Goal: Check status: Check status

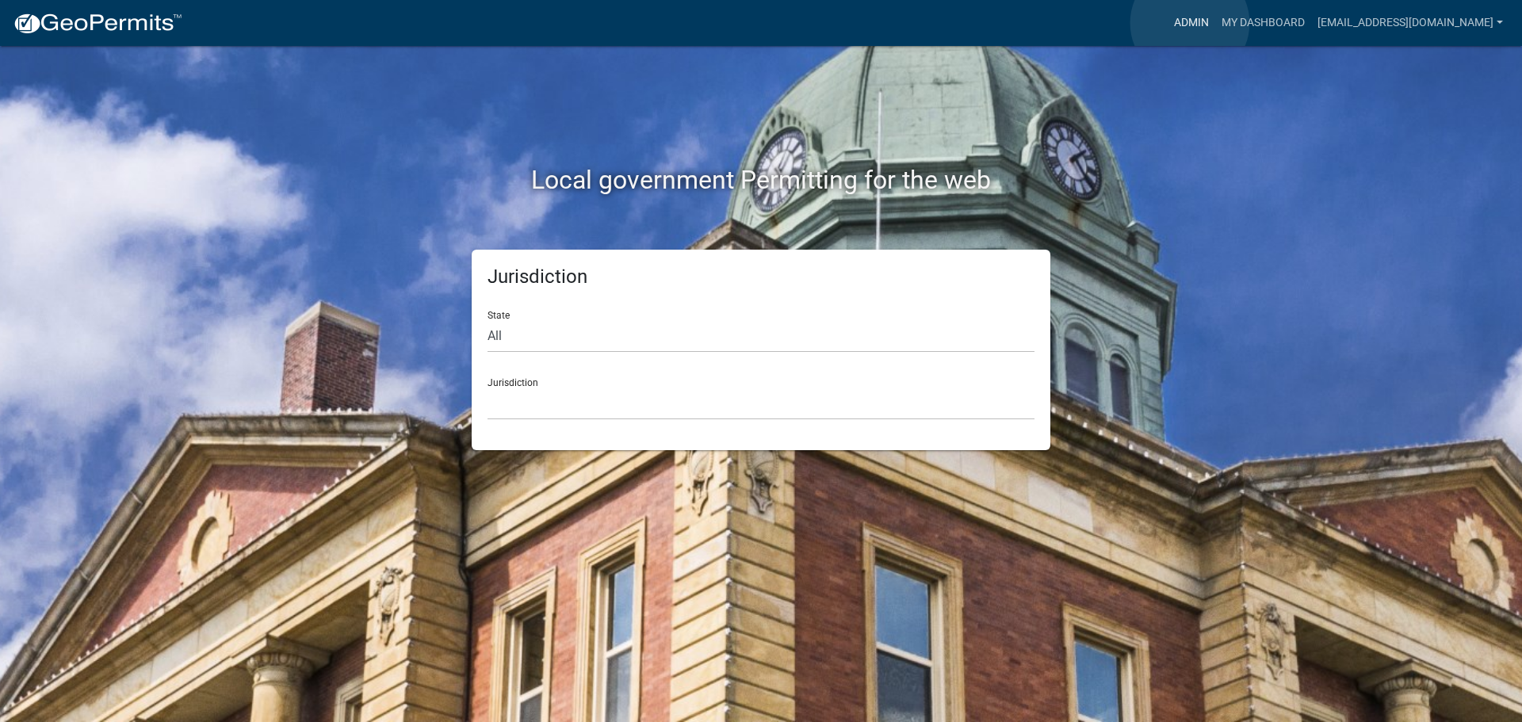
click at [1190, 23] on link "Admin" at bounding box center [1192, 23] width 48 height 30
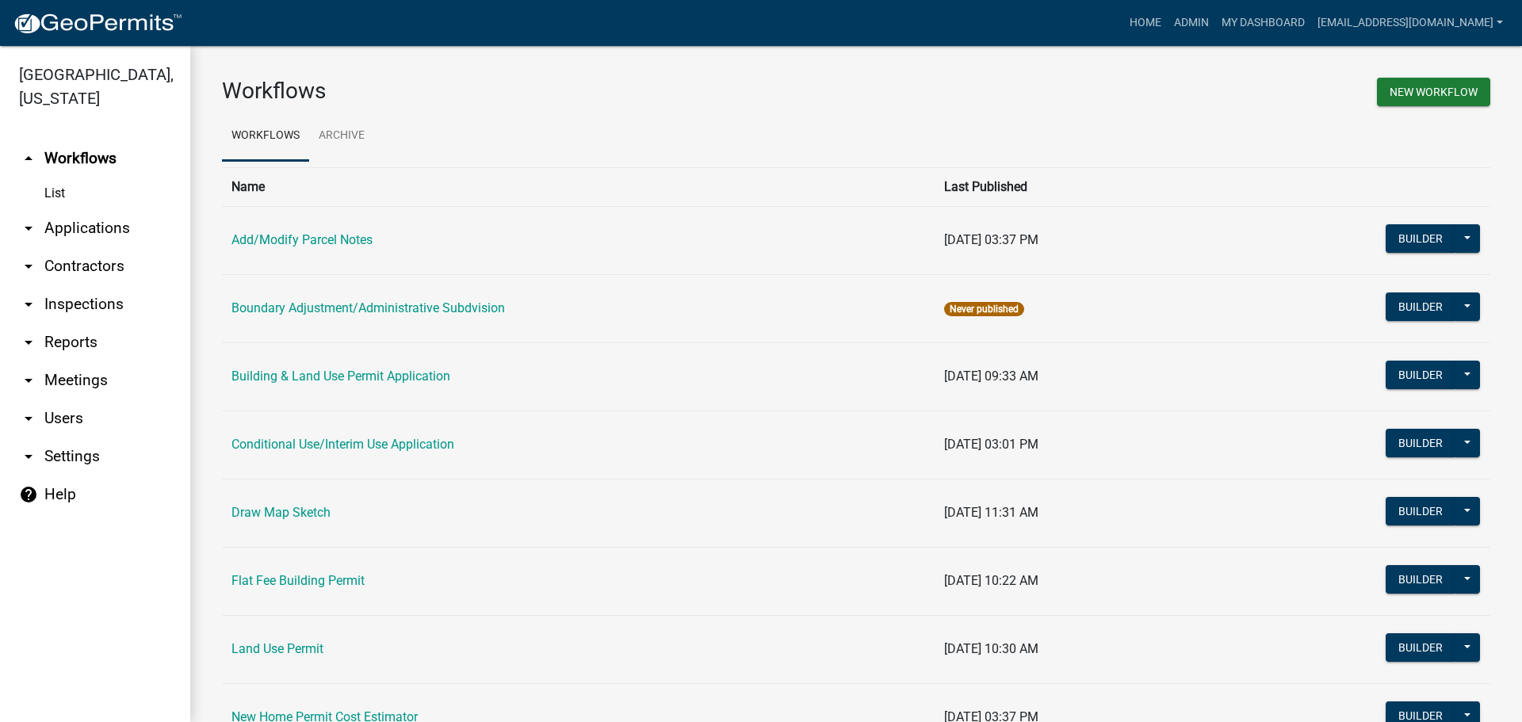
click at [64, 227] on link "arrow_drop_down Applications" at bounding box center [95, 228] width 190 height 38
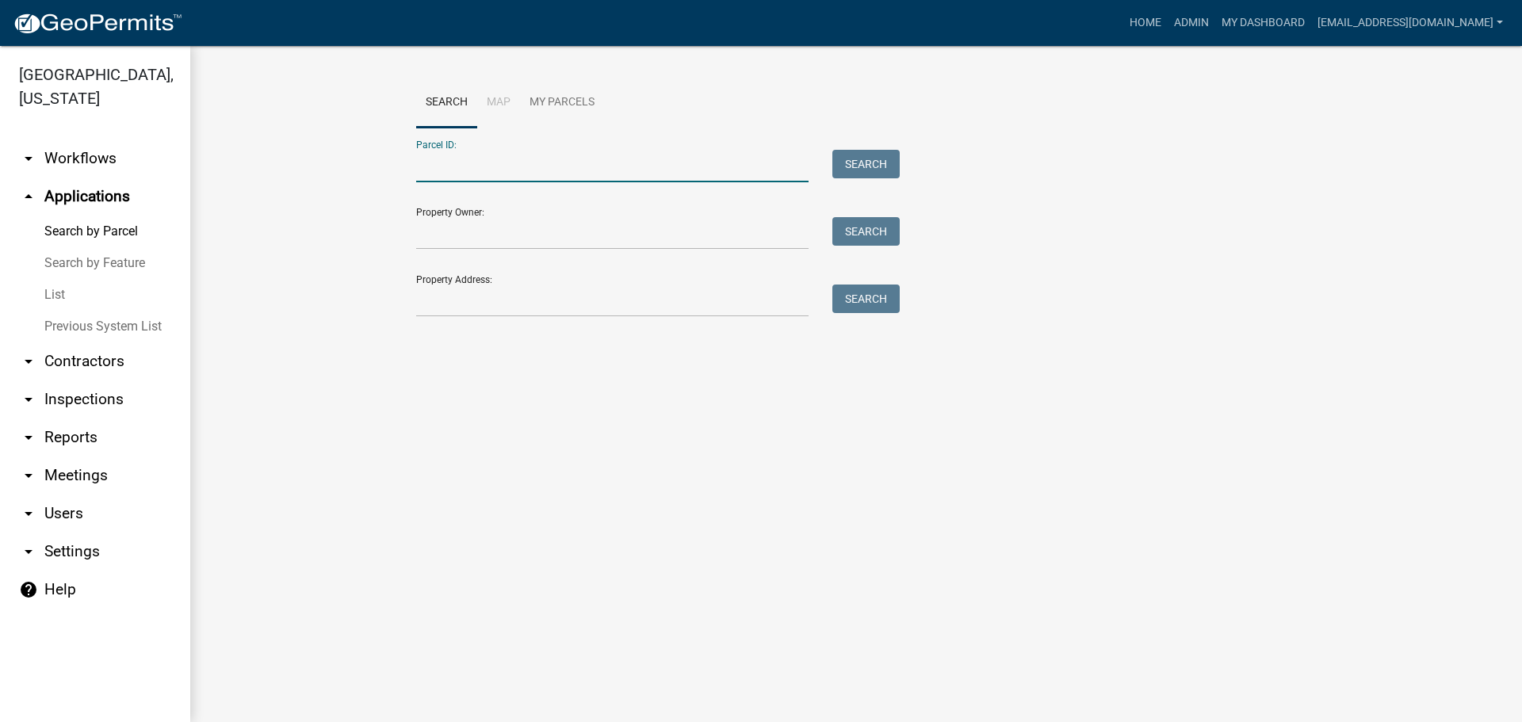
click at [471, 159] on input "Parcel ID:" at bounding box center [612, 166] width 392 height 33
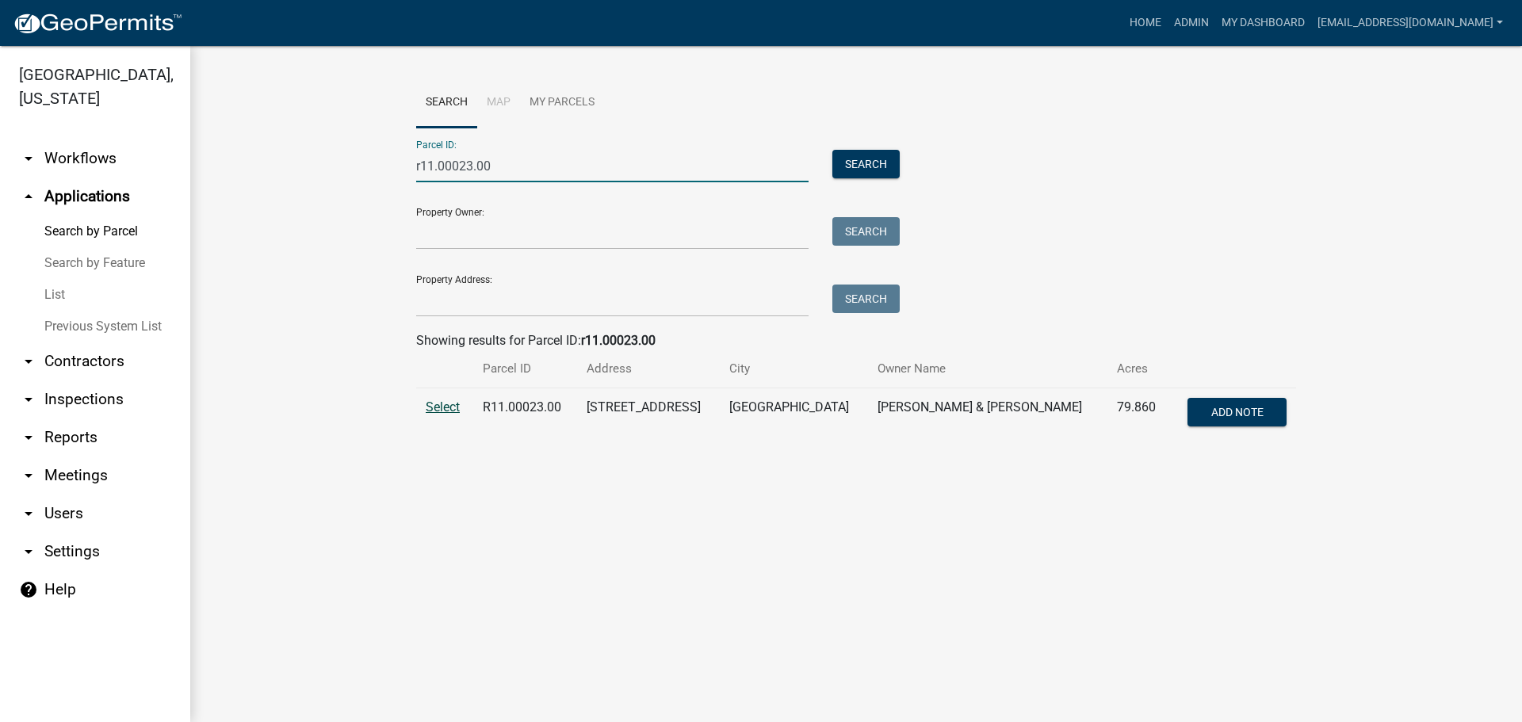
type input "r11.00023.00"
click at [450, 406] on span "Select" at bounding box center [443, 407] width 34 height 15
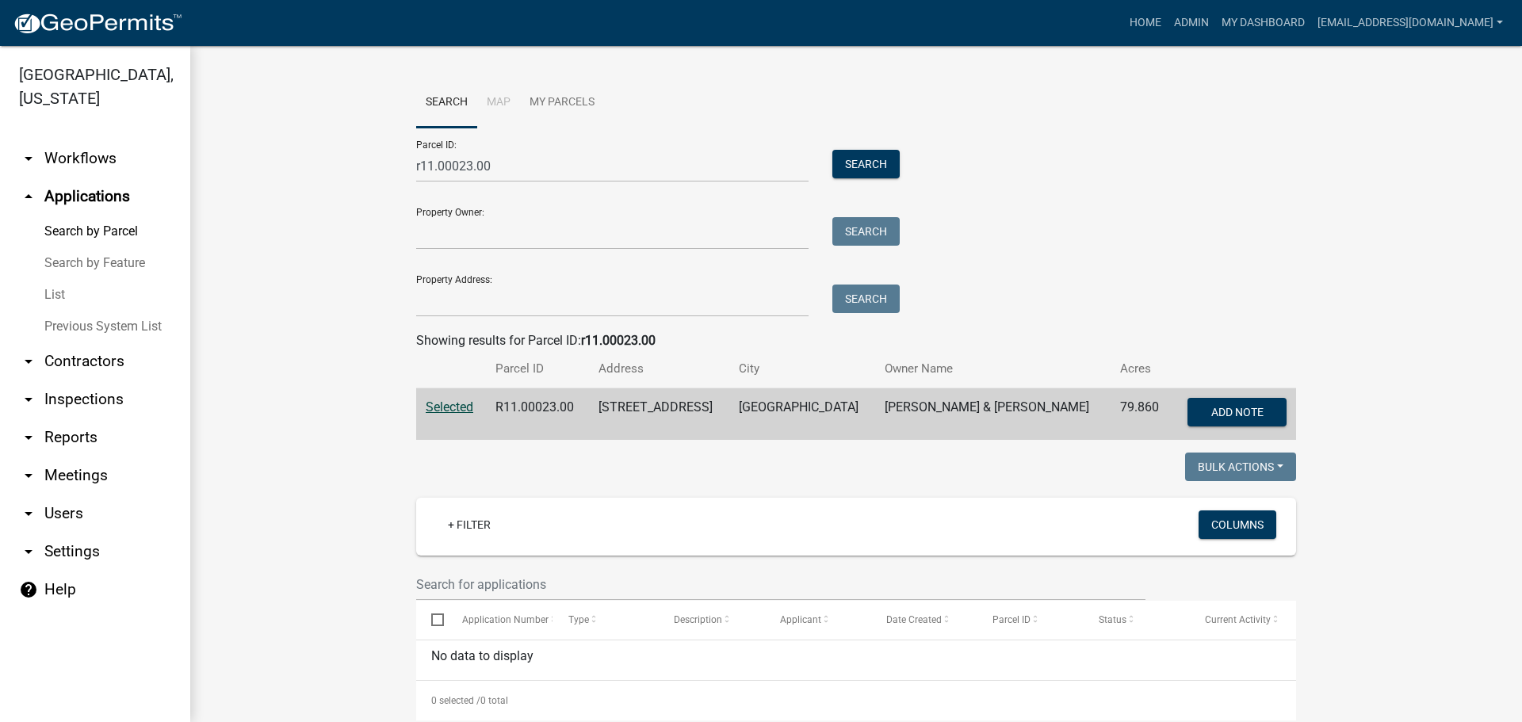
click at [78, 152] on link "arrow_drop_down Workflows" at bounding box center [95, 159] width 190 height 38
